Goal: Transaction & Acquisition: Purchase product/service

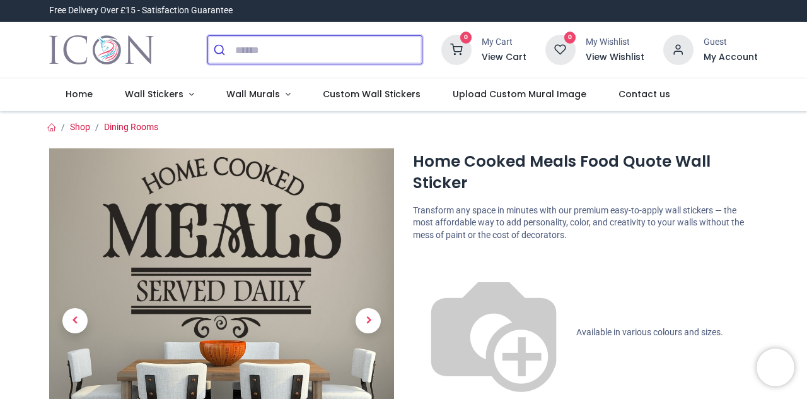
click at [375, 54] on input "search" at bounding box center [328, 50] width 187 height 28
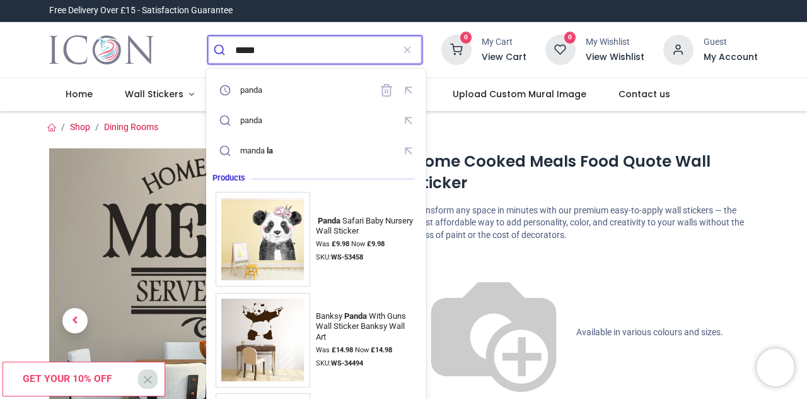
type input "*****"
click at [208, 36] on button "submit" at bounding box center [221, 50] width 27 height 28
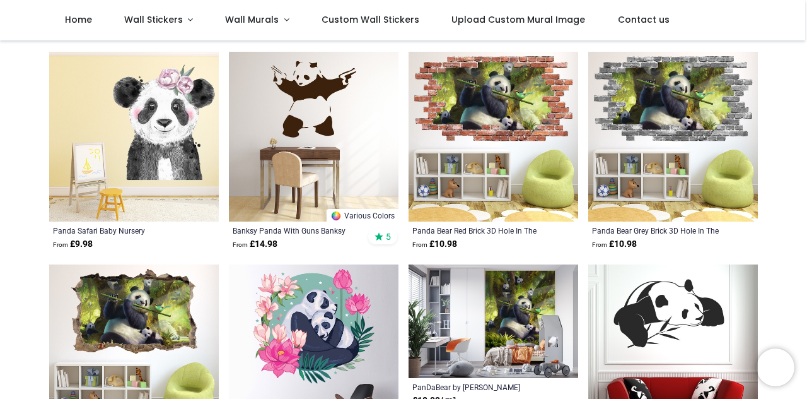
scroll to position [142, 0]
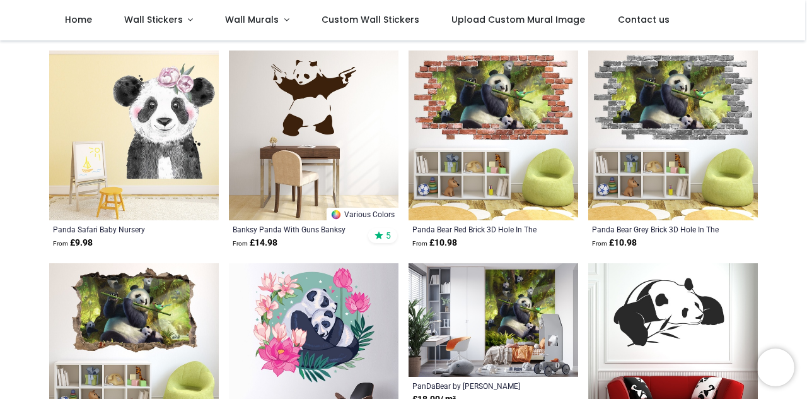
click at [353, 139] on img at bounding box center [314, 135] width 170 height 170
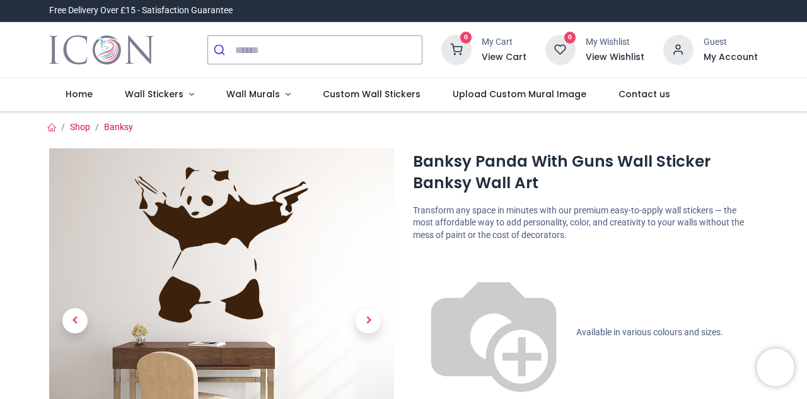
scroll to position [91, 0]
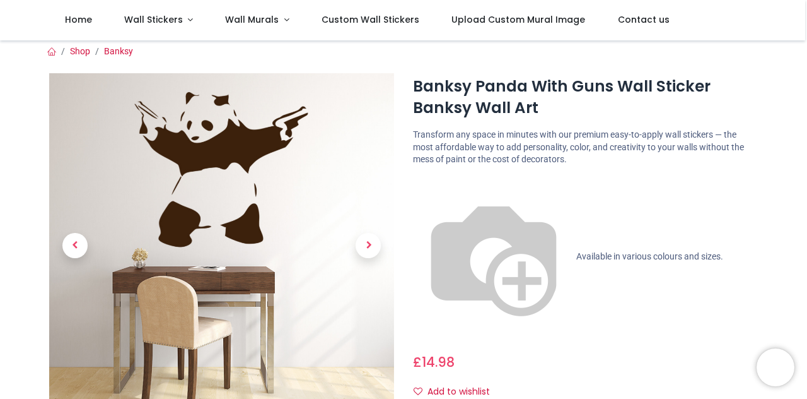
scroll to position [5, 0]
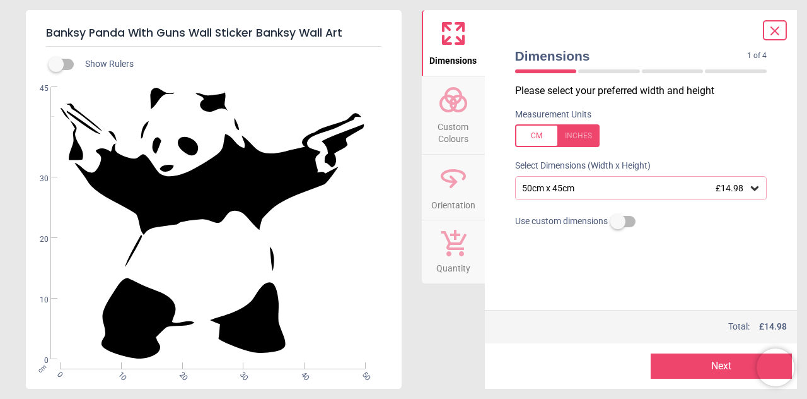
click at [753, 188] on icon at bounding box center [755, 188] width 8 height 4
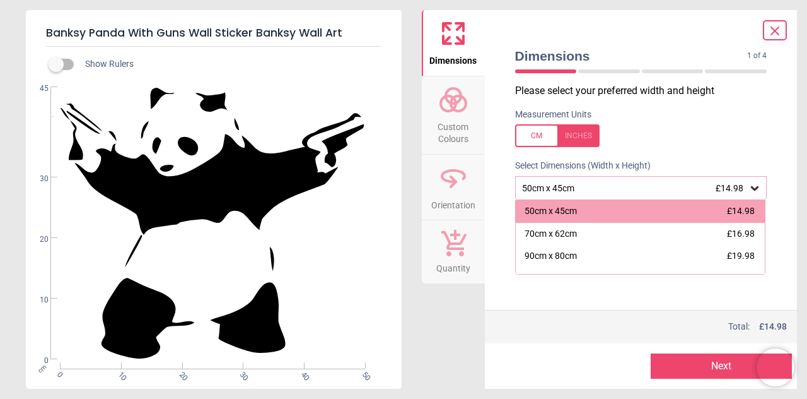
click at [752, 255] on span "£19.98" at bounding box center [741, 255] width 28 height 10
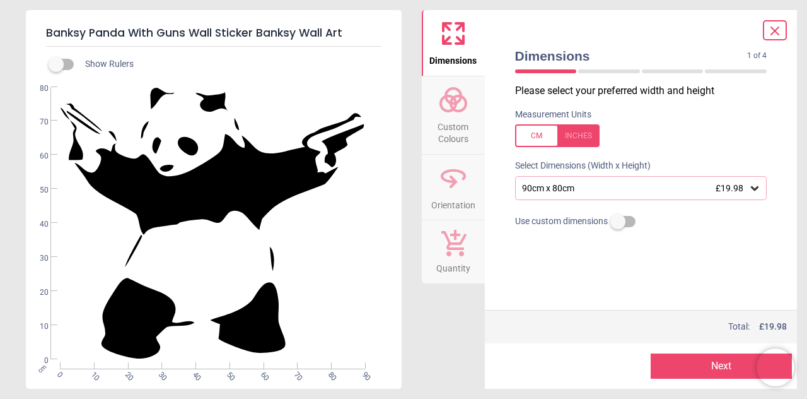
click at [750, 194] on div "90cm x 80cm £19.98" at bounding box center [641, 188] width 252 height 24
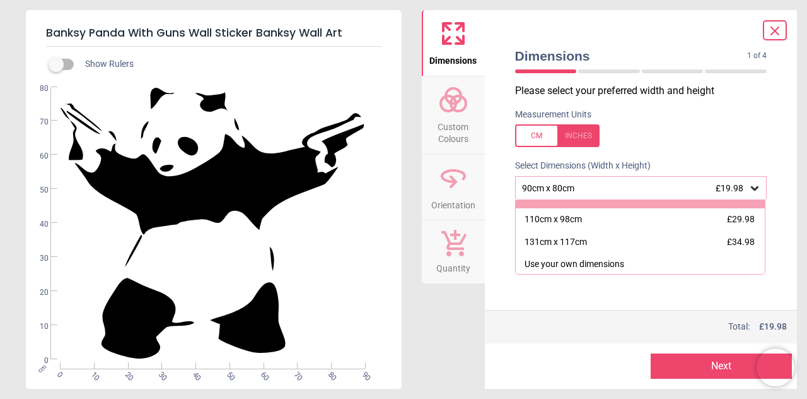
scroll to position [61, 0]
click at [752, 243] on span "£34.98" at bounding box center [741, 240] width 28 height 10
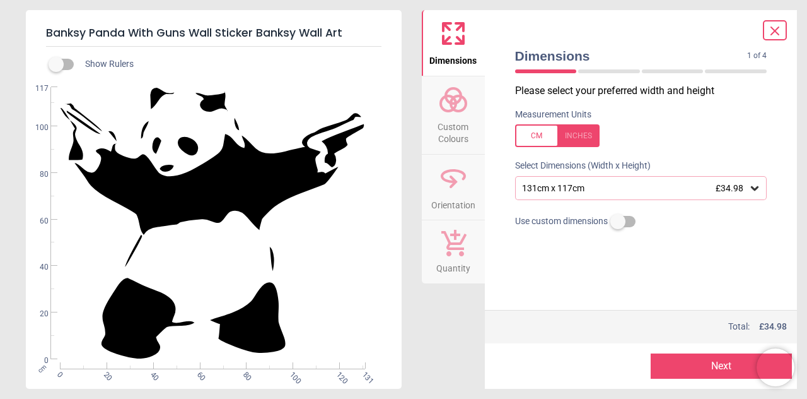
click at [467, 198] on span "Orientation" at bounding box center [453, 202] width 44 height 19
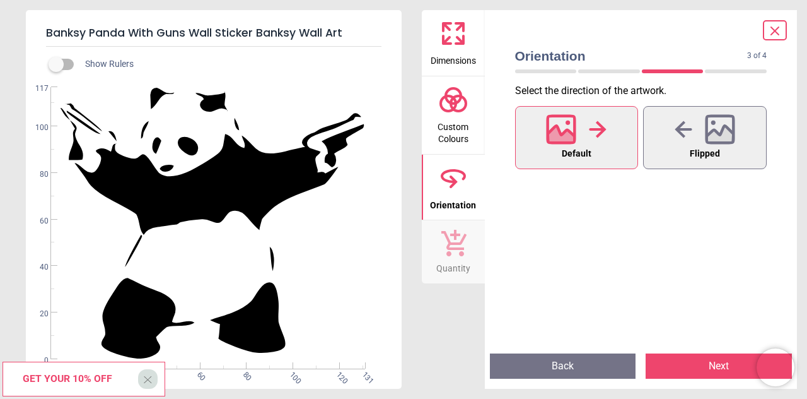
click at [448, 119] on span "Custom Colours" at bounding box center [453, 130] width 61 height 31
